Goal: Task Accomplishment & Management: Complete application form

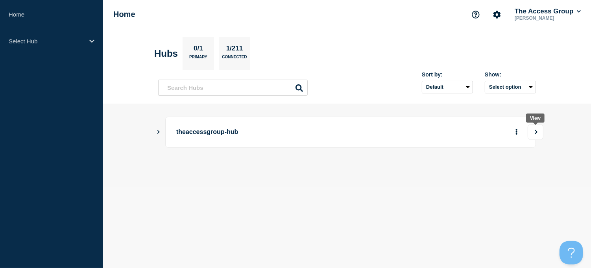
click at [535, 130] on icon "View" at bounding box center [536, 131] width 3 height 4
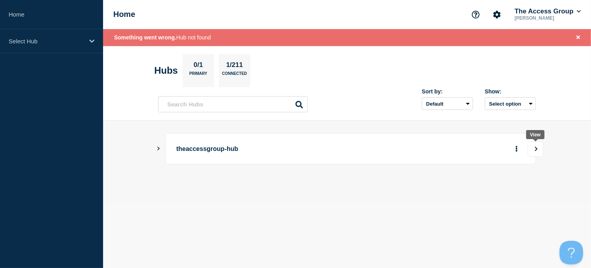
click at [538, 151] on button "View" at bounding box center [536, 149] width 16 height 16
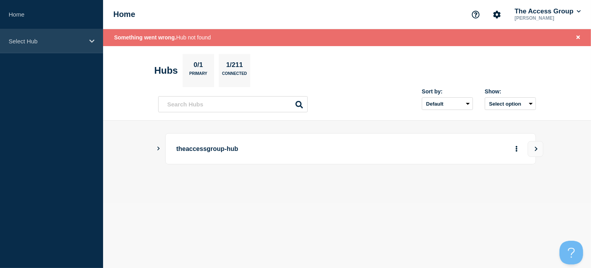
click at [88, 40] on div "Select Hub" at bounding box center [51, 41] width 103 height 24
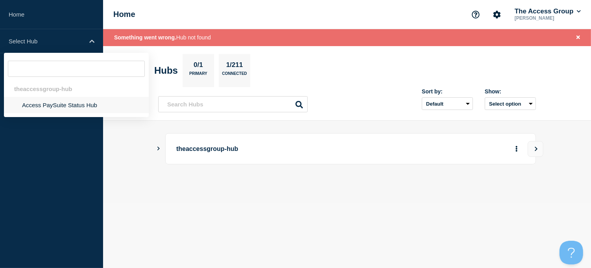
click at [53, 105] on li "Access PaySuite Status Hub" at bounding box center [76, 105] width 145 height 16
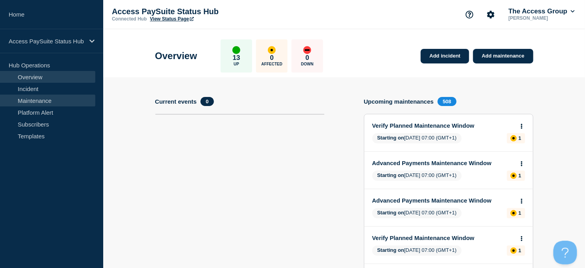
click at [35, 101] on link "Maintenance" at bounding box center [47, 100] width 95 height 12
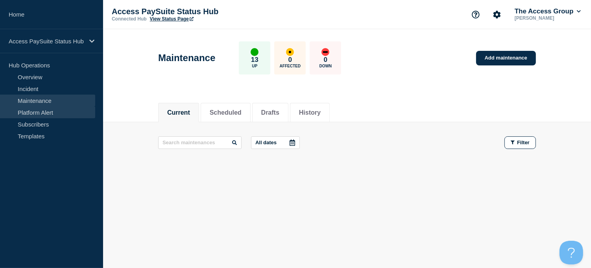
click at [35, 112] on link "Platform Alert" at bounding box center [47, 112] width 95 height 12
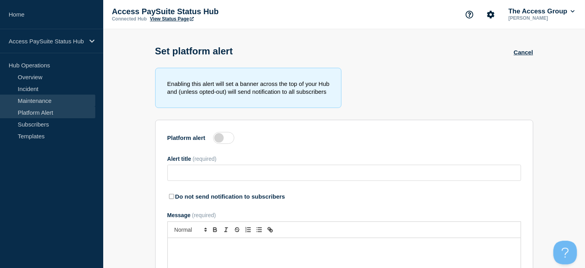
click at [33, 101] on link "Maintenance" at bounding box center [47, 100] width 95 height 12
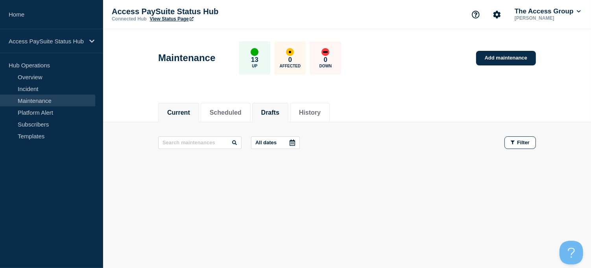
click at [279, 109] on button "Drafts" at bounding box center [270, 112] width 18 height 7
click at [499, 58] on link "Add maintenance" at bounding box center [506, 58] width 60 height 15
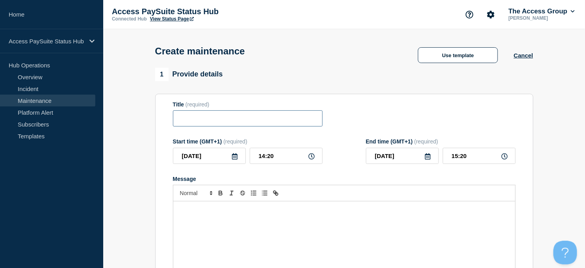
click at [191, 120] on input "Title" at bounding box center [248, 118] width 150 height 16
paste input "Additional Public Sector Maintenance Window"
type input "Additional Public Sector Maintenance Window - Sunday 21st September 2025"
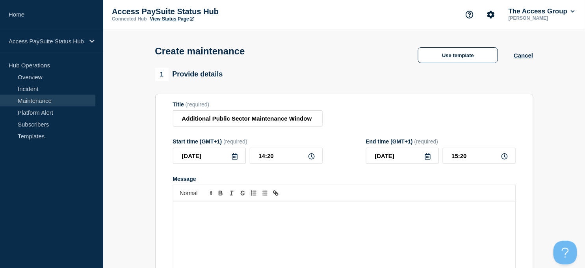
click at [234, 159] on icon at bounding box center [234, 156] width 6 height 6
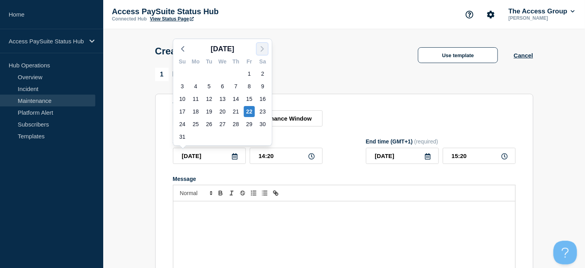
click at [265, 47] on icon "button" at bounding box center [261, 48] width 9 height 9
click at [185, 112] on div "21" at bounding box center [182, 111] width 11 height 11
type input "2025-09-21"
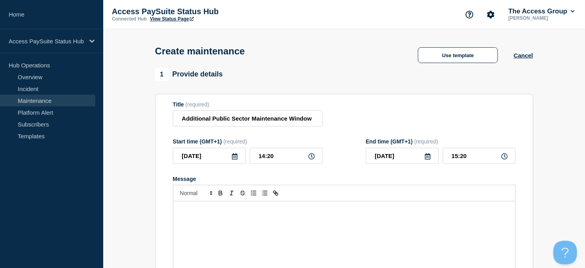
click at [310, 159] on icon at bounding box center [311, 156] width 6 height 6
click at [312, 159] on icon at bounding box center [311, 156] width 6 height 6
click at [274, 159] on input "14:20" at bounding box center [286, 156] width 73 height 16
drag, startPoint x: 273, startPoint y: 157, endPoint x: 259, endPoint y: 156, distance: 14.2
click at [259, 156] on input "14:20" at bounding box center [286, 156] width 73 height 16
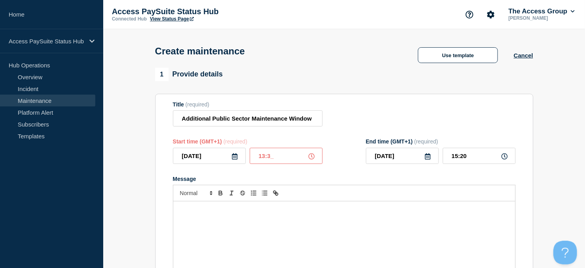
type input "13:30"
click at [428, 159] on icon at bounding box center [428, 156] width 6 height 6
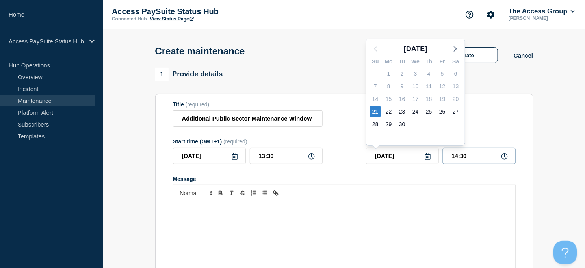
click at [473, 158] on input "14:30" at bounding box center [478, 156] width 73 height 16
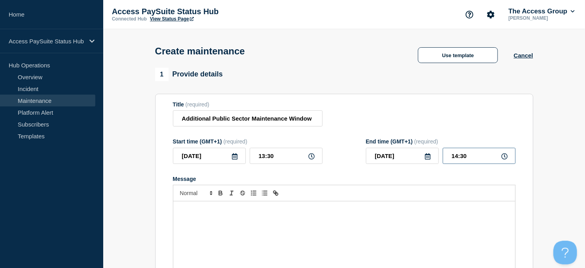
click at [457, 157] on input "14:30" at bounding box center [478, 156] width 73 height 16
type input "07:30"
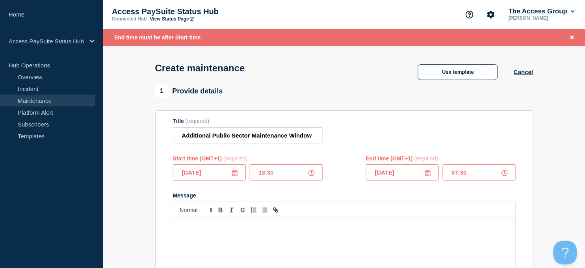
click at [264, 174] on input "13:30" at bounding box center [286, 172] width 73 height 16
type input "02:30"
type input "03:30"
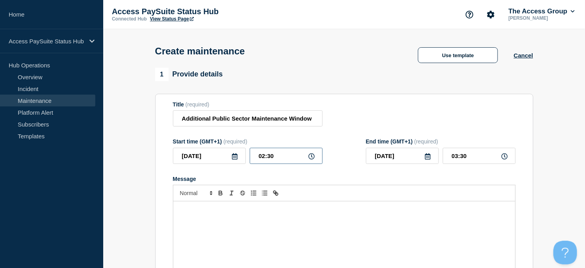
click at [264, 158] on input "02:30" at bounding box center [286, 156] width 73 height 16
type input "03:30"
click at [458, 157] on input "04:30" at bounding box center [478, 156] width 73 height 16
type input "05:30"
click at [220, 211] on p "Message" at bounding box center [344, 209] width 330 height 7
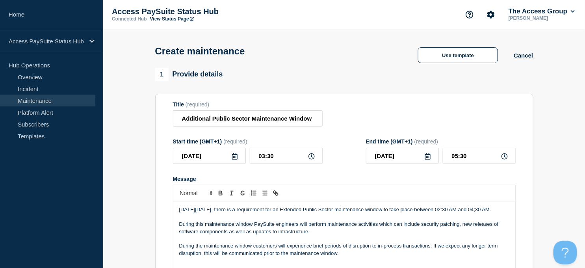
click at [186, 213] on p "On Sunday September 21st, there is a requirement for an Extended Public Sector …" at bounding box center [344, 209] width 330 height 7
click at [180, 233] on p "During this maintenance window PaySuite engineers will perform maintenance acti…" at bounding box center [344, 227] width 330 height 15
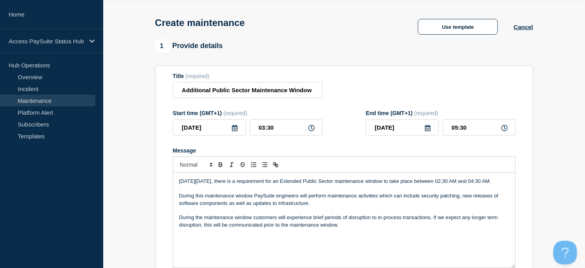
scroll to position [44, 0]
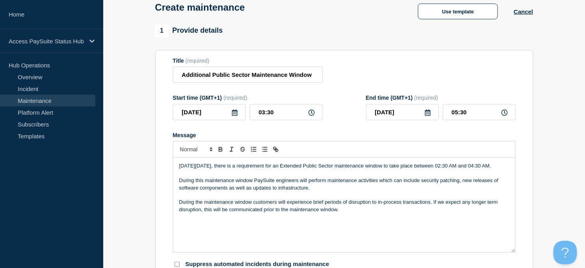
click at [180, 211] on p "During the maintenance window customers will experience brief periods of disrup…" at bounding box center [344, 205] width 330 height 15
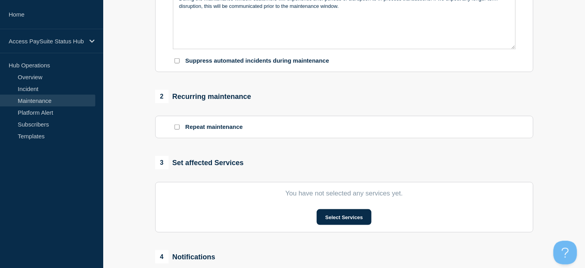
scroll to position [262, 0]
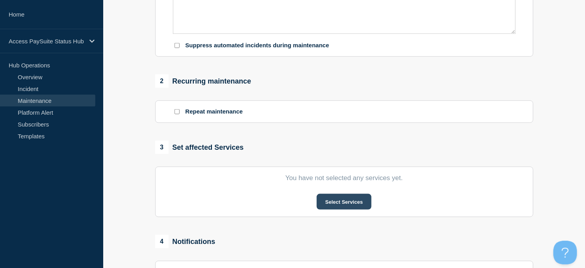
click at [337, 206] on button "Select Services" at bounding box center [343, 202] width 55 height 16
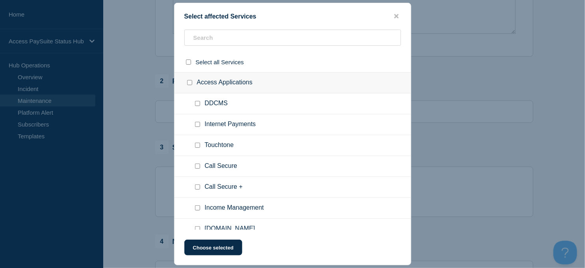
click at [199, 124] on input "Internet Payments checkbox" at bounding box center [197, 124] width 5 height 5
checkbox input "true"
click at [198, 144] on input "Touchtone checkbox" at bounding box center [197, 144] width 5 height 5
checkbox input "true"
click at [196, 164] on input "Call Secure checkbox" at bounding box center [197, 165] width 5 height 5
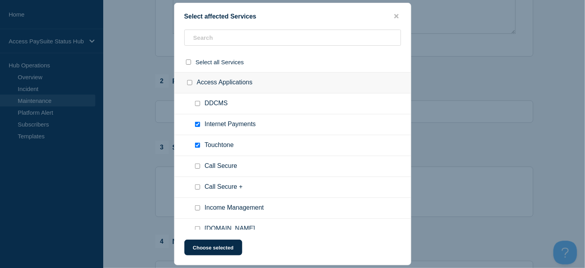
checkbox input "true"
drag, startPoint x: 197, startPoint y: 185, endPoint x: 202, endPoint y: 195, distance: 10.9
click at [197, 185] on input "Call Secure + checkbox" at bounding box center [197, 186] width 5 height 5
checkbox input "true"
click at [198, 205] on input "Income Management checkbox" at bounding box center [197, 207] width 5 height 5
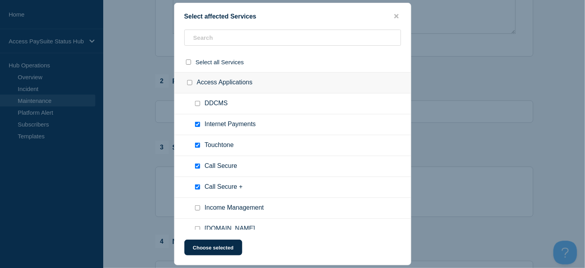
checkbox input "true"
click at [197, 226] on input "Paye.net checkbox" at bounding box center [197, 228] width 5 height 5
checkbox input "true"
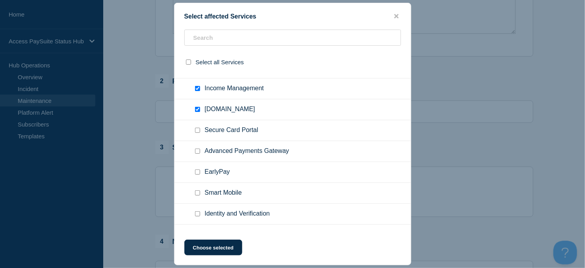
scroll to position [120, 0]
click at [198, 127] on input "Secure Card Portal checkbox" at bounding box center [197, 128] width 5 height 5
checkbox input "true"
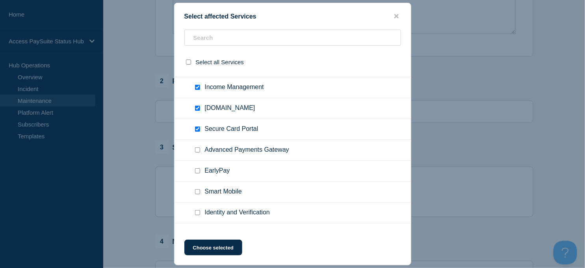
scroll to position [131, 0]
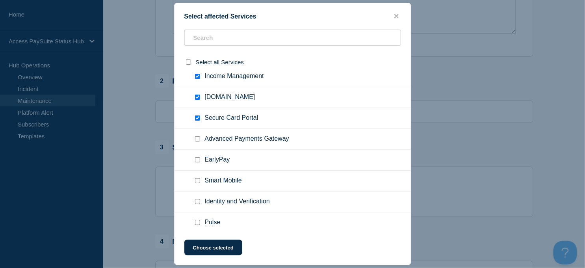
click at [198, 179] on input "Smart Mobile checkbox" at bounding box center [197, 180] width 5 height 5
checkbox input "true"
click at [209, 245] on button "Choose selected" at bounding box center [213, 247] width 58 height 16
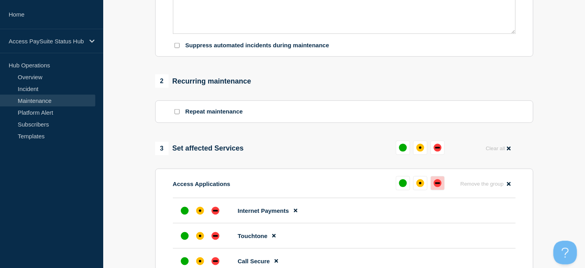
click at [436, 184] on div "down" at bounding box center [437, 183] width 5 height 2
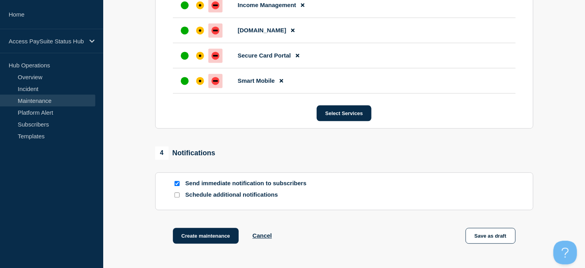
scroll to position [612, 0]
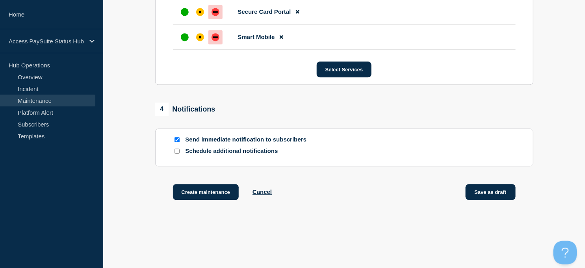
click at [488, 199] on button "Save as draft" at bounding box center [490, 192] width 50 height 16
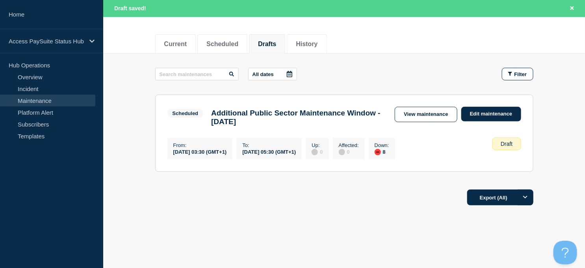
scroll to position [87, 0]
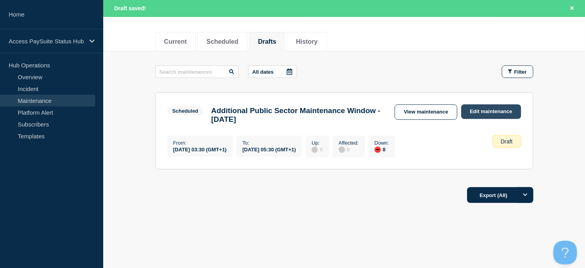
click at [481, 111] on link "Edit maintenance" at bounding box center [491, 111] width 60 height 15
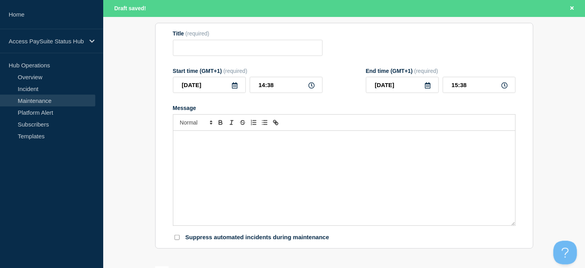
type input "Additional Public Sector Maintenance Window - Sunday 21st September 2025"
type input "2025-09-21"
type input "03:30"
type input "2025-09-21"
type input "05:30"
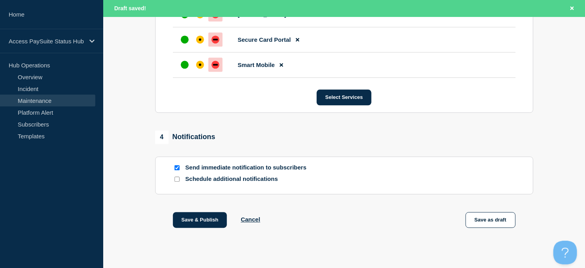
scroll to position [644, 0]
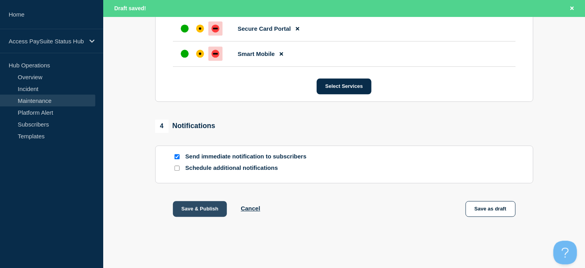
click at [200, 205] on button "Save & Publish" at bounding box center [200, 209] width 54 height 16
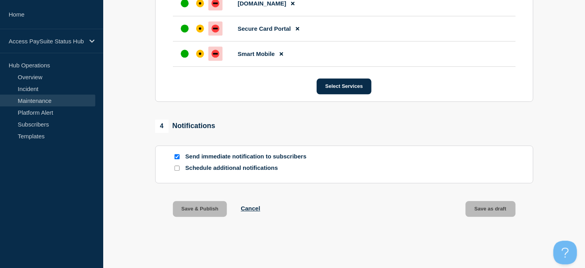
scroll to position [627, 0]
